Goal: Information Seeking & Learning: Learn about a topic

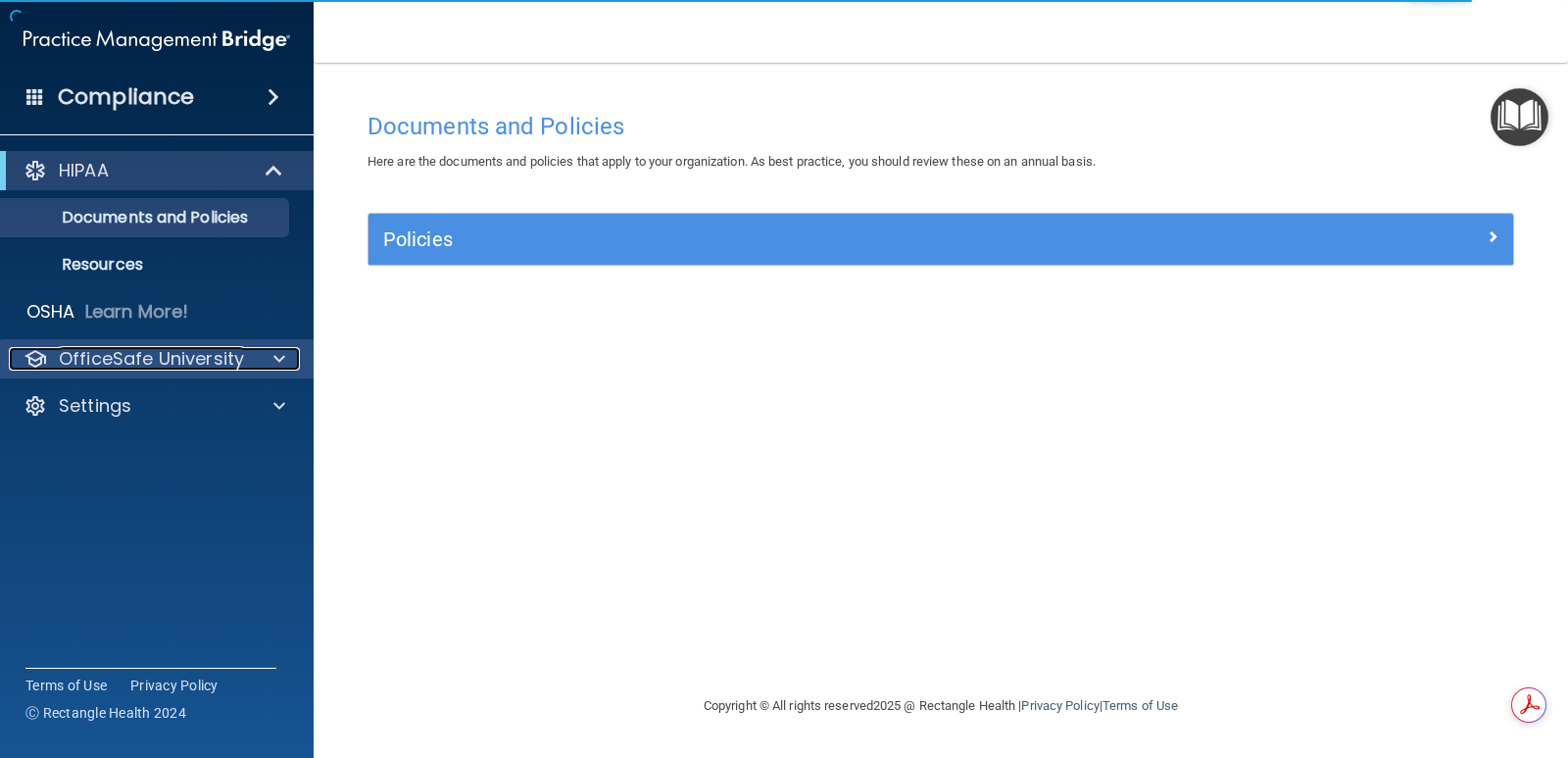
click at [163, 355] on p "OfficeSafe University" at bounding box center [152, 360] width 186 height 24
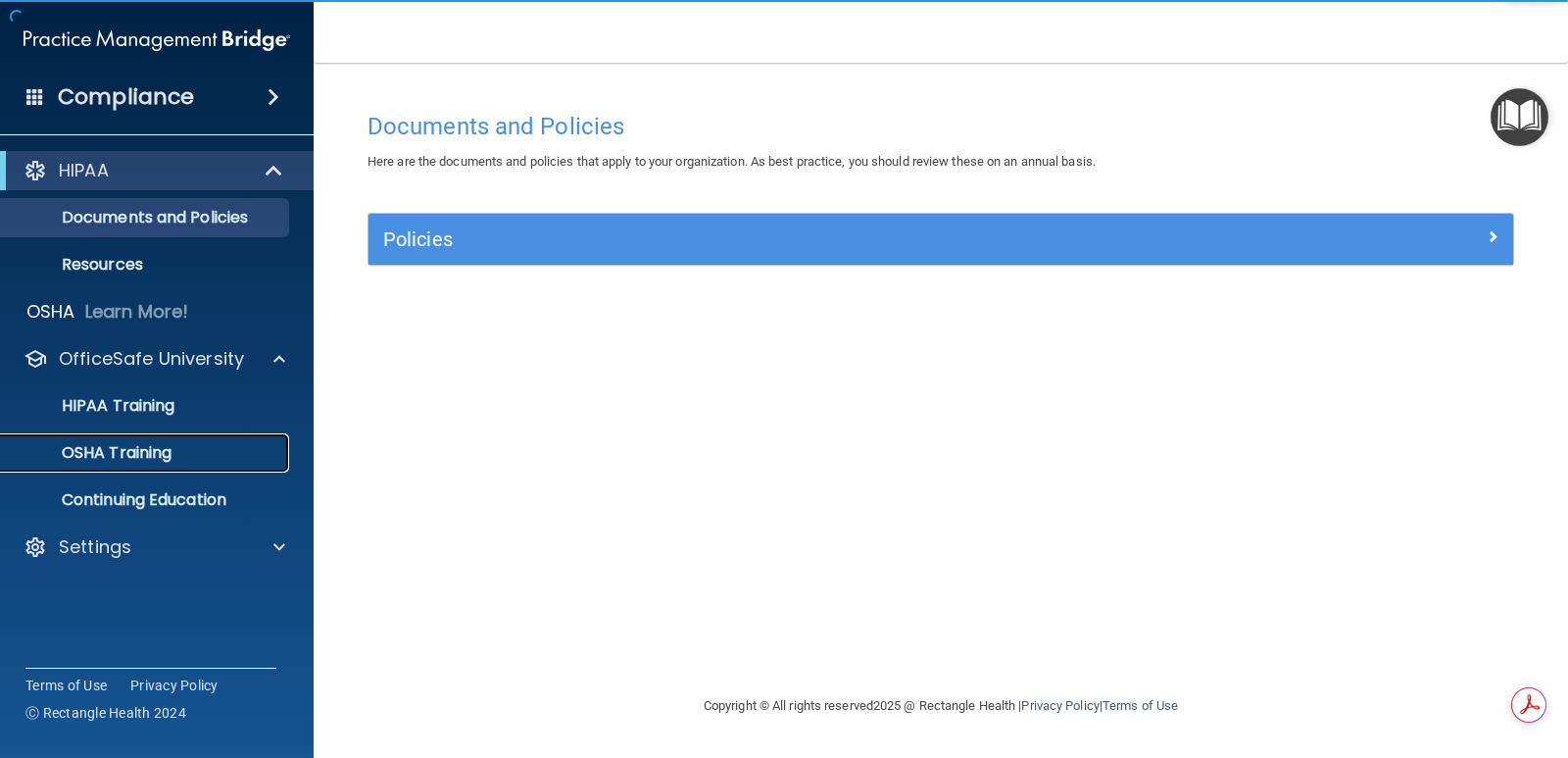
click at [130, 456] on p "OSHA Training" at bounding box center [92, 453] width 159 height 20
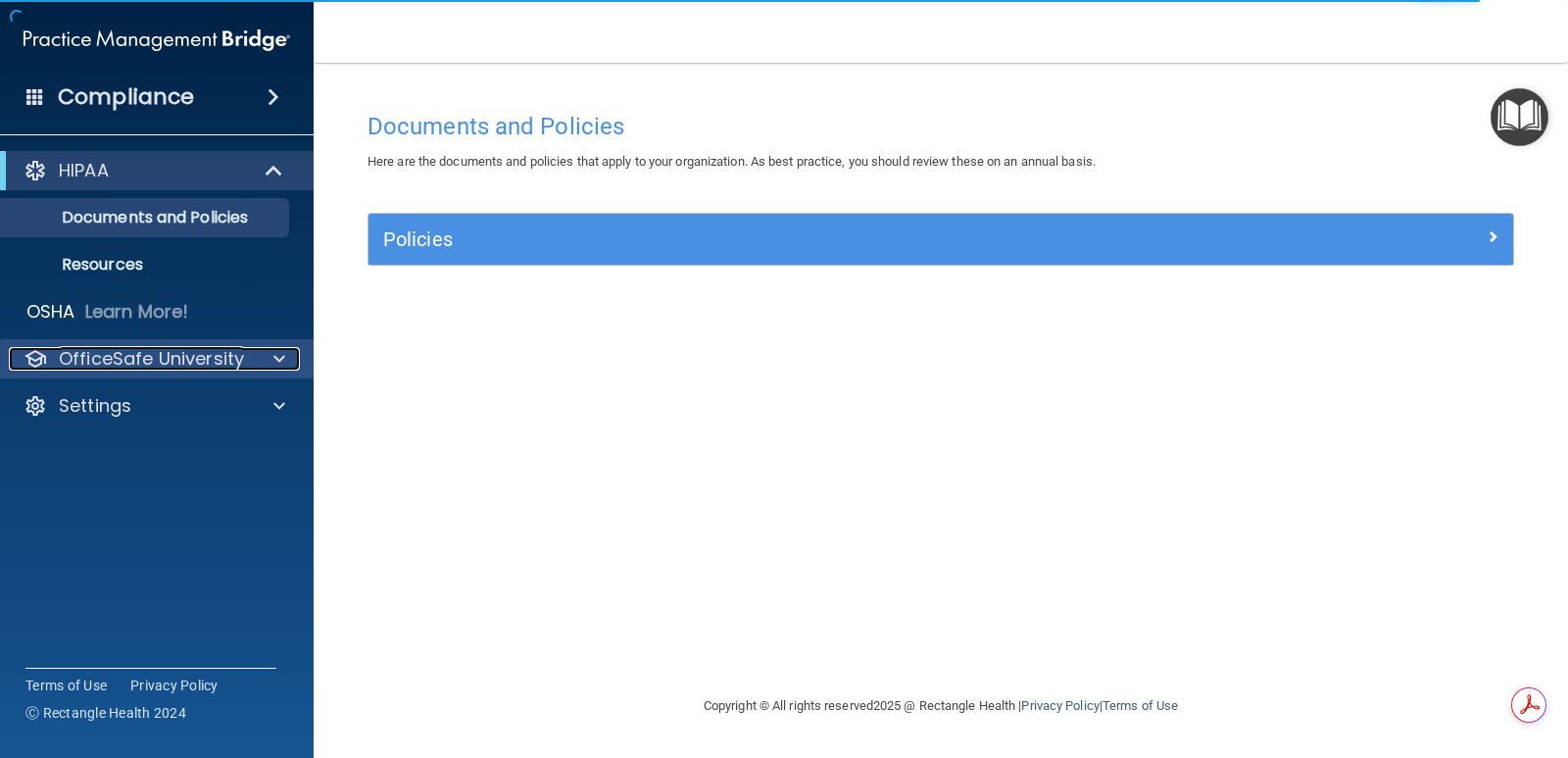
click at [225, 360] on p "OfficeSafe University" at bounding box center [152, 360] width 186 height 24
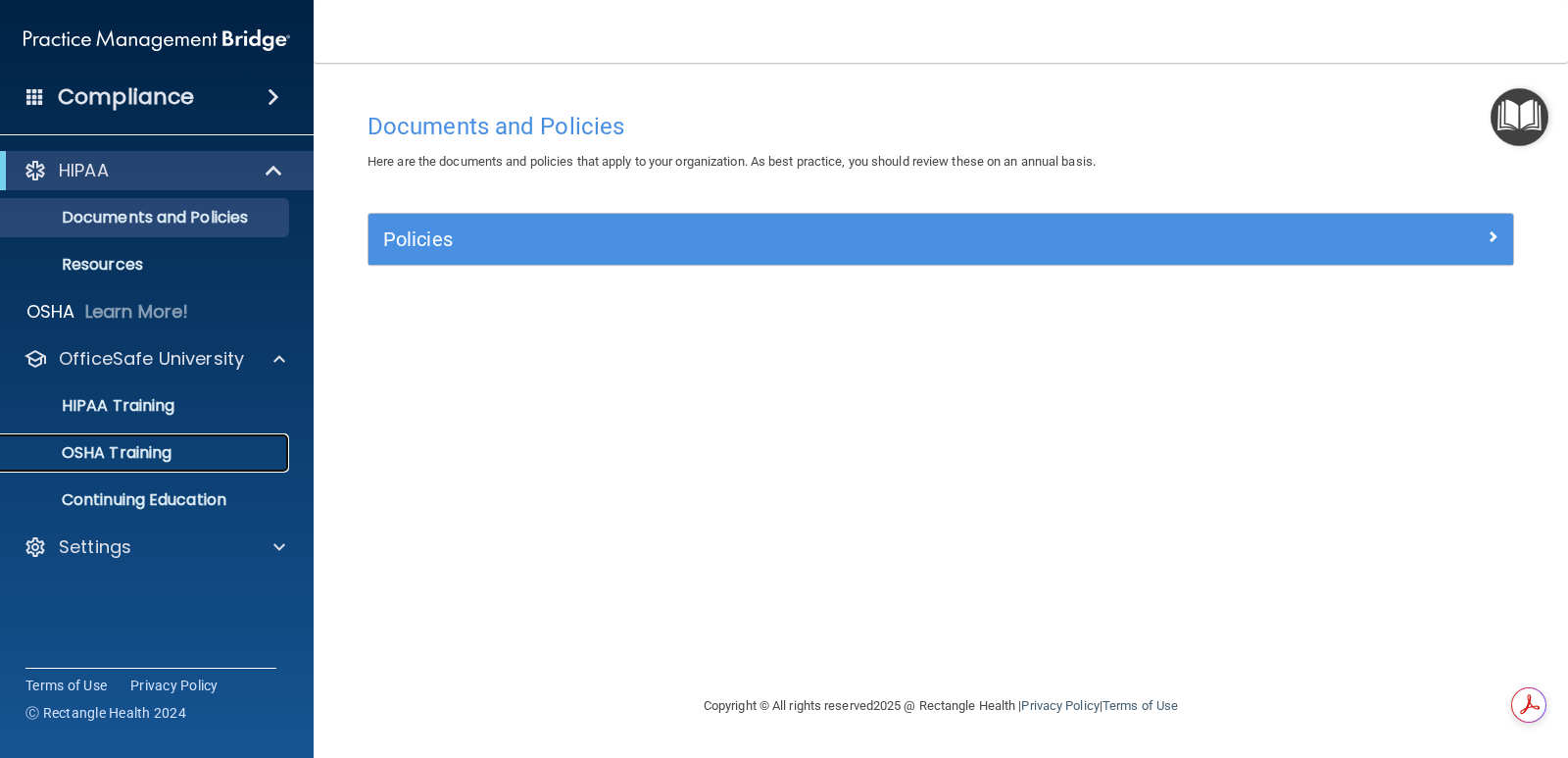
click at [185, 447] on div "OSHA Training" at bounding box center [147, 453] width 267 height 20
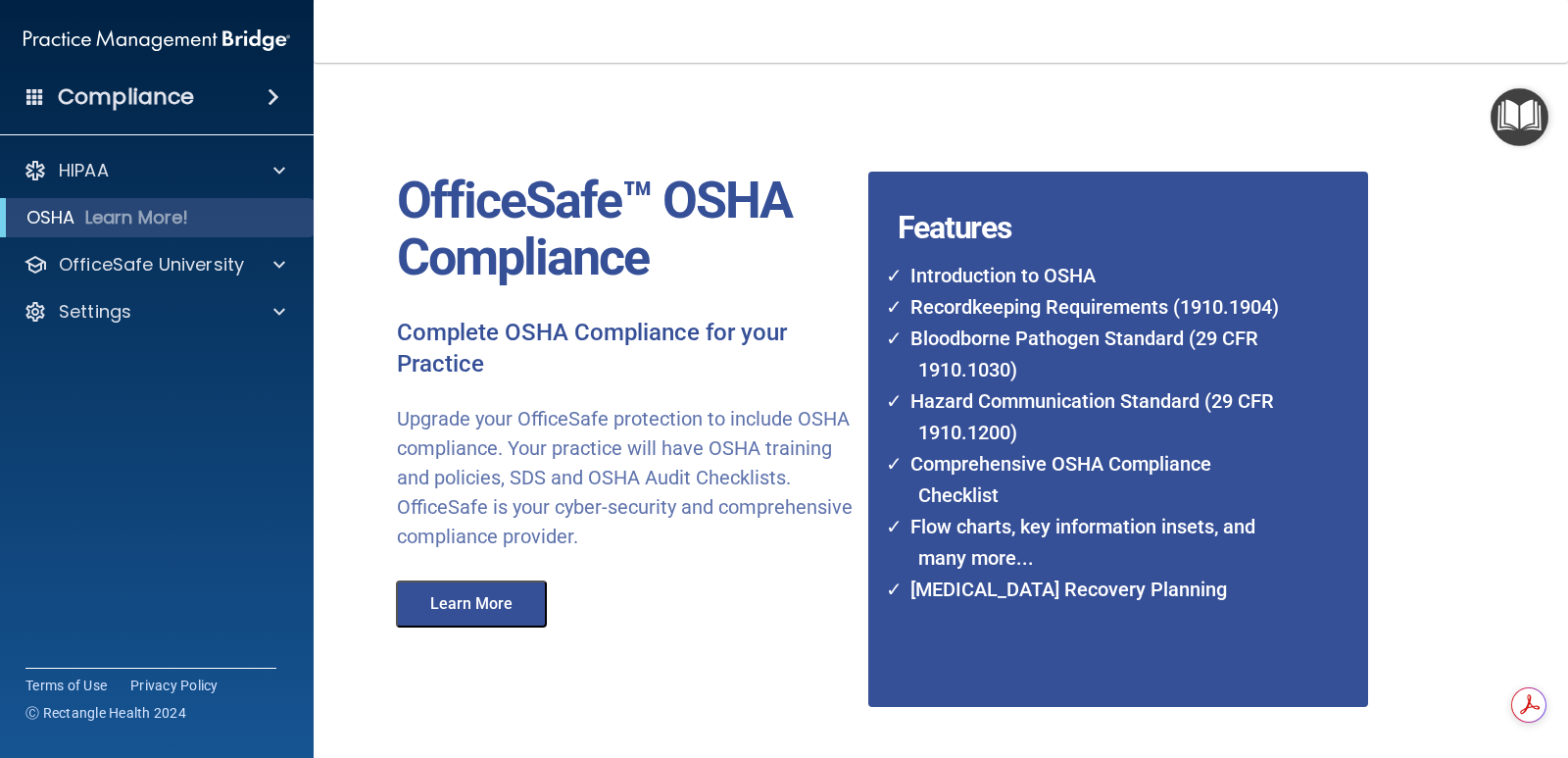
click at [1543, 105] on img "Open Resource Center" at bounding box center [1519, 117] width 58 height 58
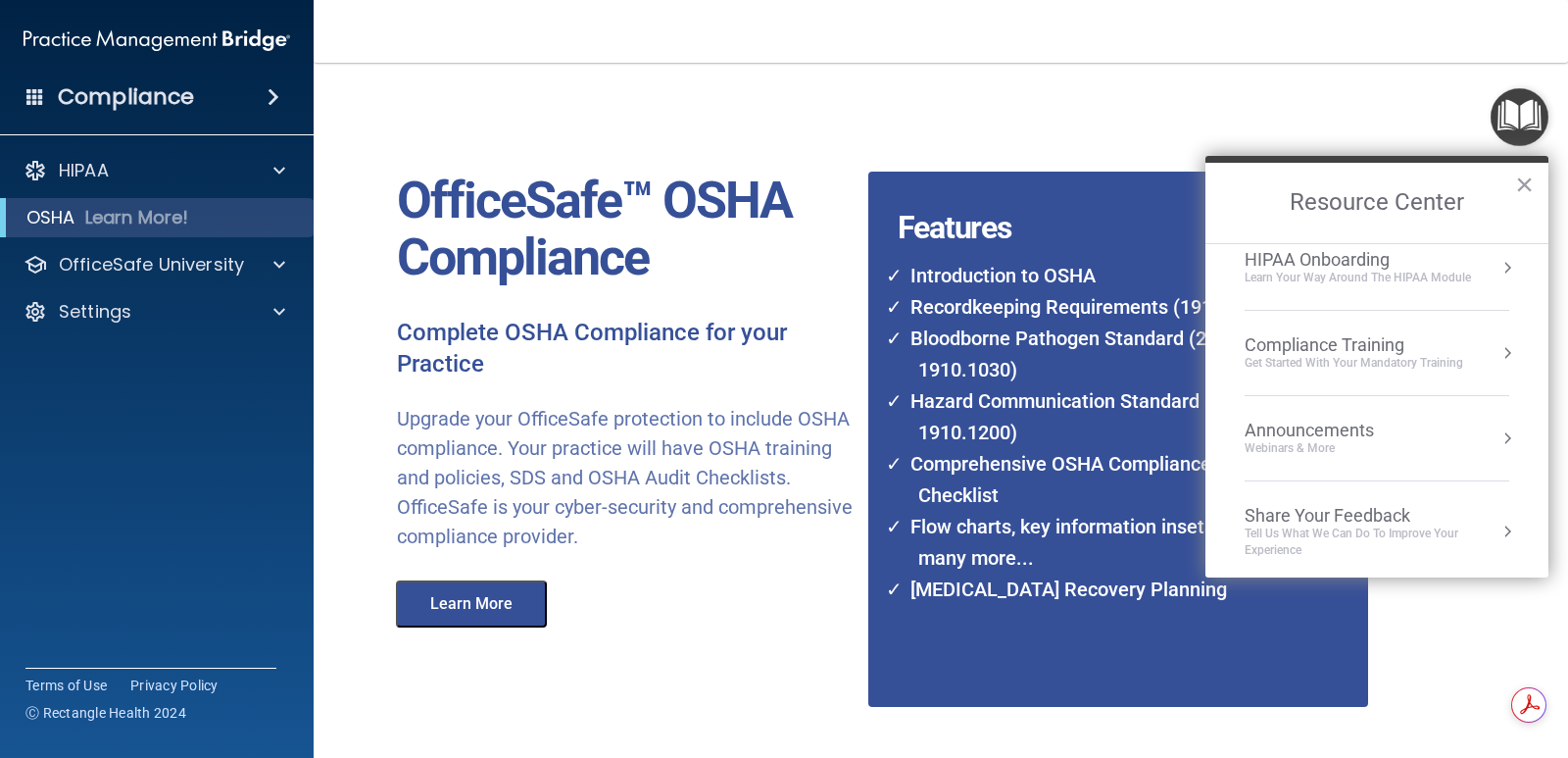
scroll to position [25, 0]
click at [1317, 347] on div "Compliance Training" at bounding box center [1353, 340] width 219 height 22
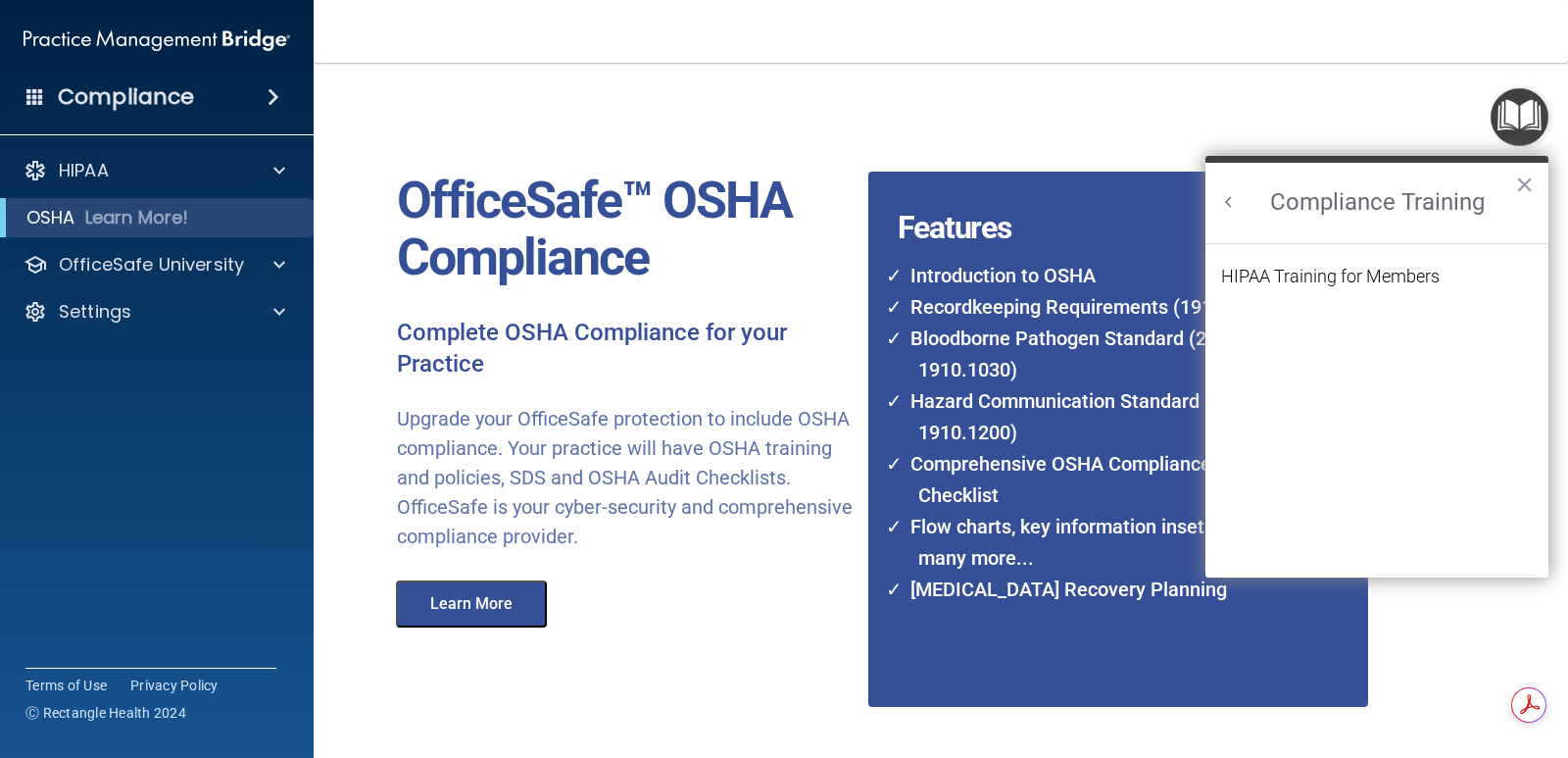
click at [1090, 122] on div "Features Introduction to OSHA Recordkeeping Requirements (1910.1904) Bloodborne…" at bounding box center [1111, 393] width 515 height 624
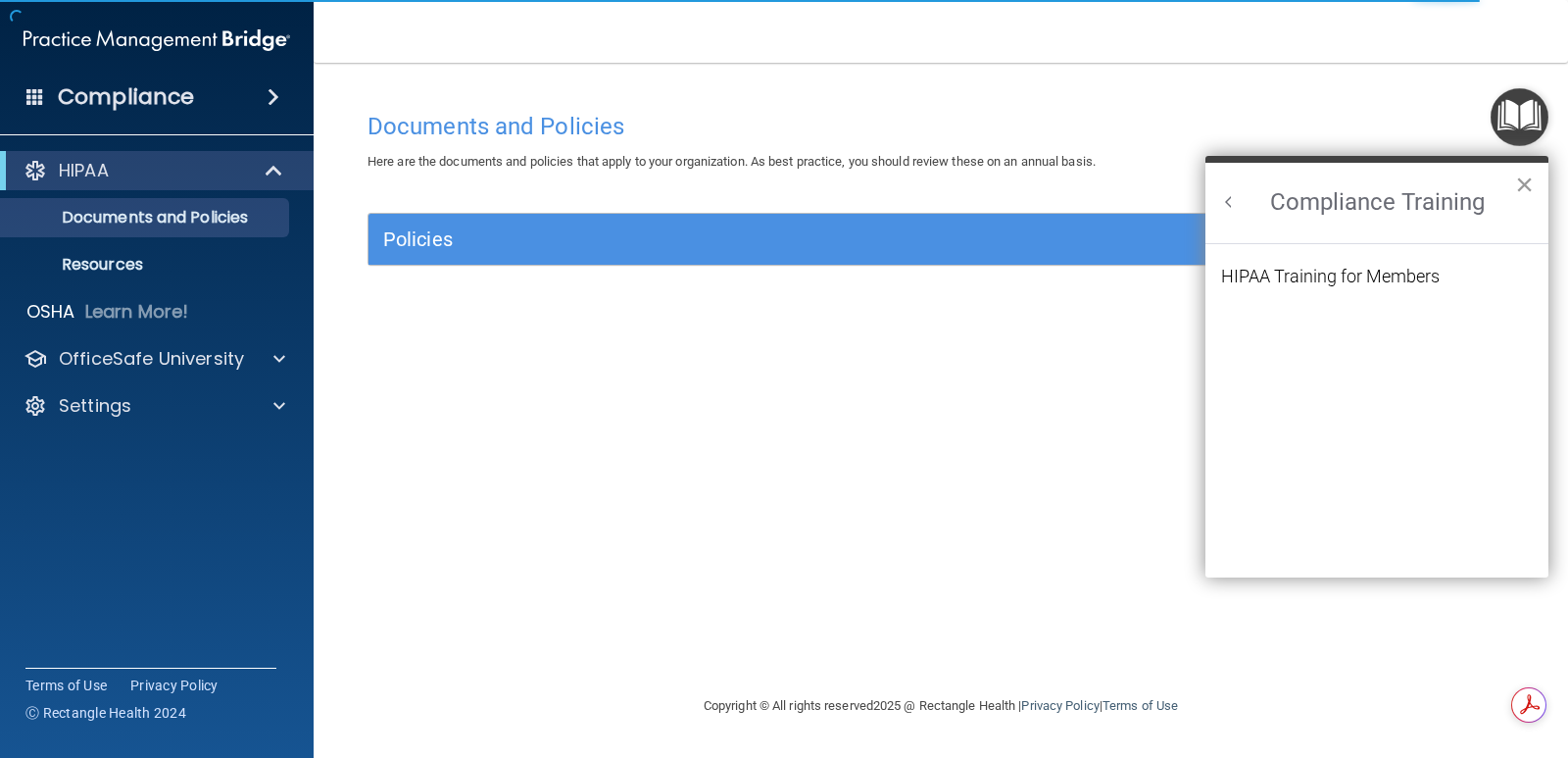
click at [1524, 175] on button "×" at bounding box center [1524, 184] width 19 height 31
